Goal: Information Seeking & Learning: Find specific fact

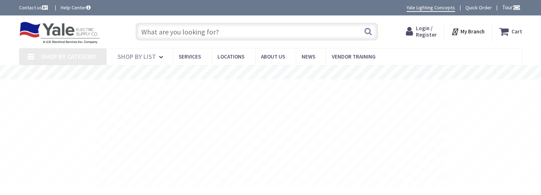
type input "[STREET_ADDRESS]"
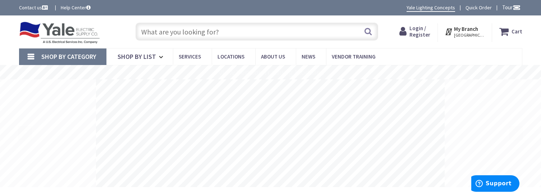
click at [257, 36] on input "text" at bounding box center [256, 32] width 243 height 18
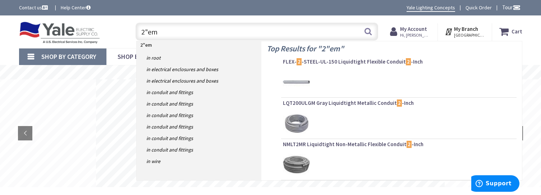
type input "2"emt"
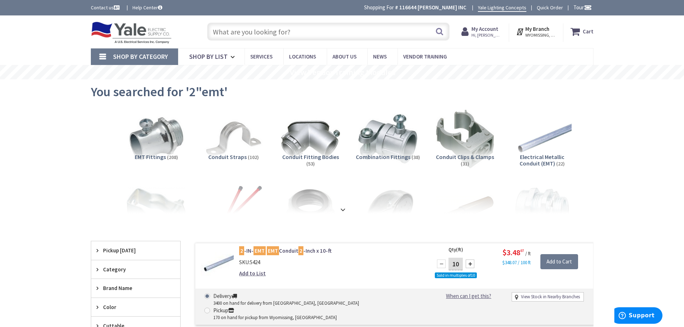
click at [285, 29] on input "text" at bounding box center [328, 32] width 243 height 18
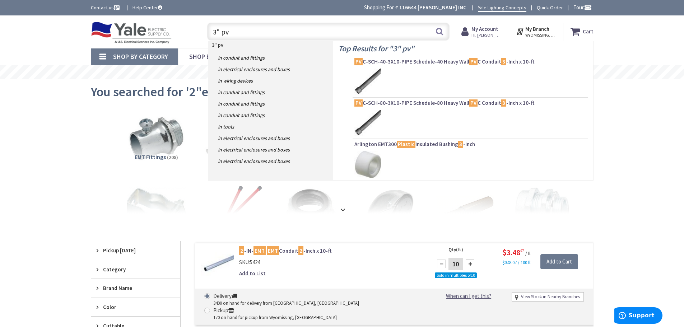
type input "3" pvc"
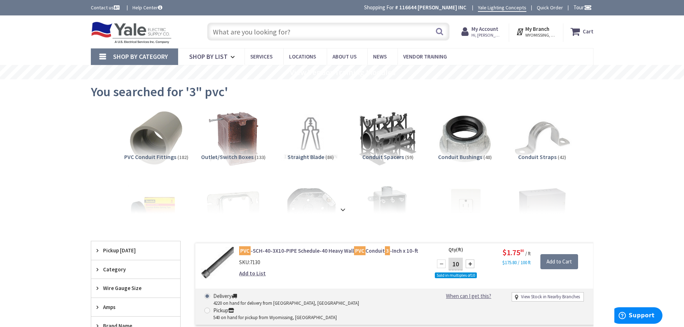
drag, startPoint x: 0, startPoint y: 0, endPoint x: 285, endPoint y: 29, distance: 286.7
click at [285, 29] on input "text" at bounding box center [328, 32] width 243 height 18
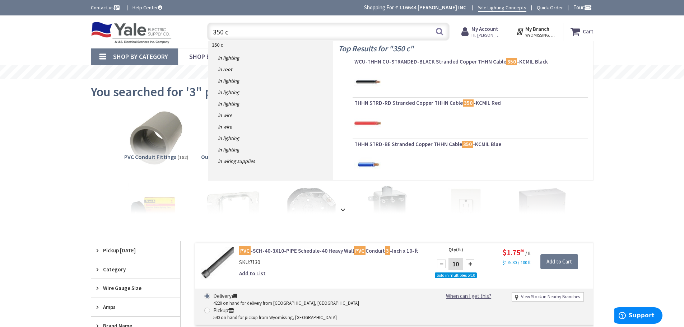
type input "350 cu"
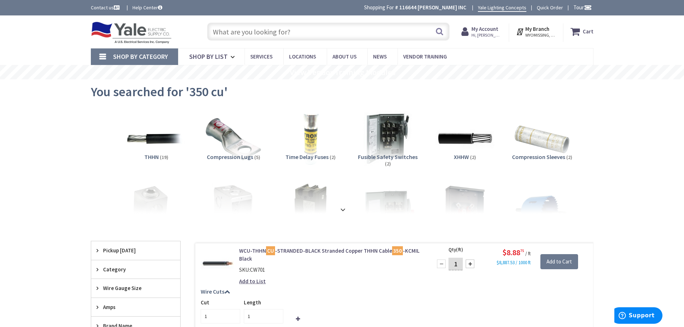
drag, startPoint x: 0, startPoint y: 0, endPoint x: 286, endPoint y: 29, distance: 287.5
click at [286, 29] on input "text" at bounding box center [328, 32] width 243 height 18
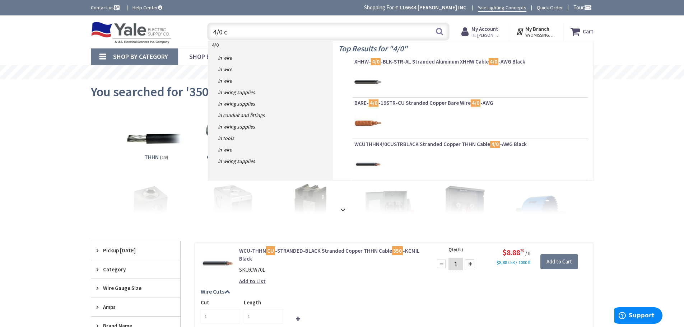
type input "4/0 cu"
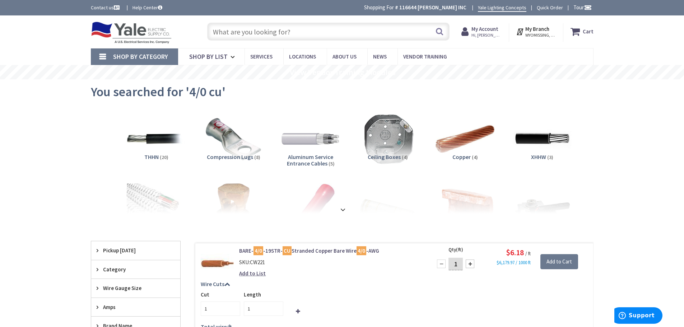
click at [269, 33] on input "text" at bounding box center [328, 32] width 243 height 18
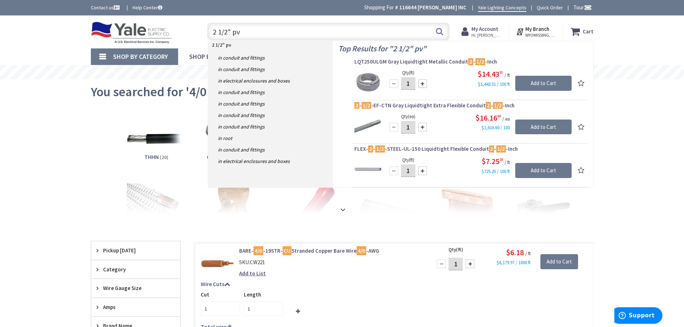
type input "2 1/2" pvc"
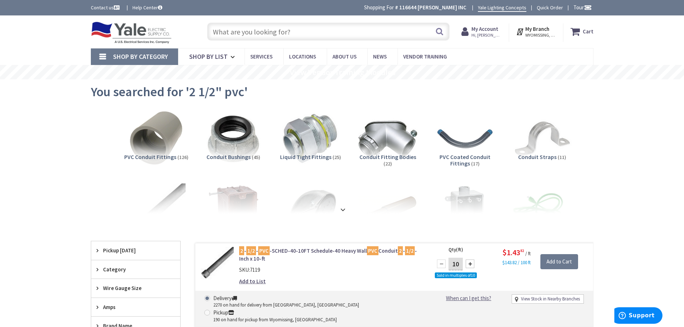
click at [271, 33] on input "text" at bounding box center [328, 32] width 243 height 18
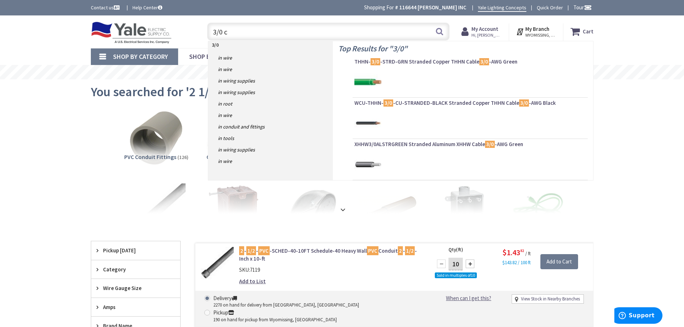
type input "3/0 cu"
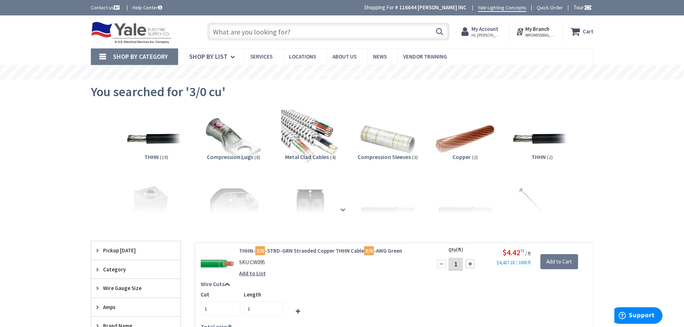
click at [262, 27] on input "text" at bounding box center [328, 32] width 243 height 18
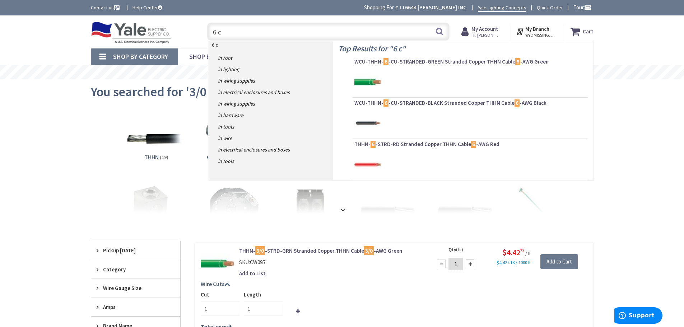
type input "6 cu"
